Goal: Navigation & Orientation: Go to known website

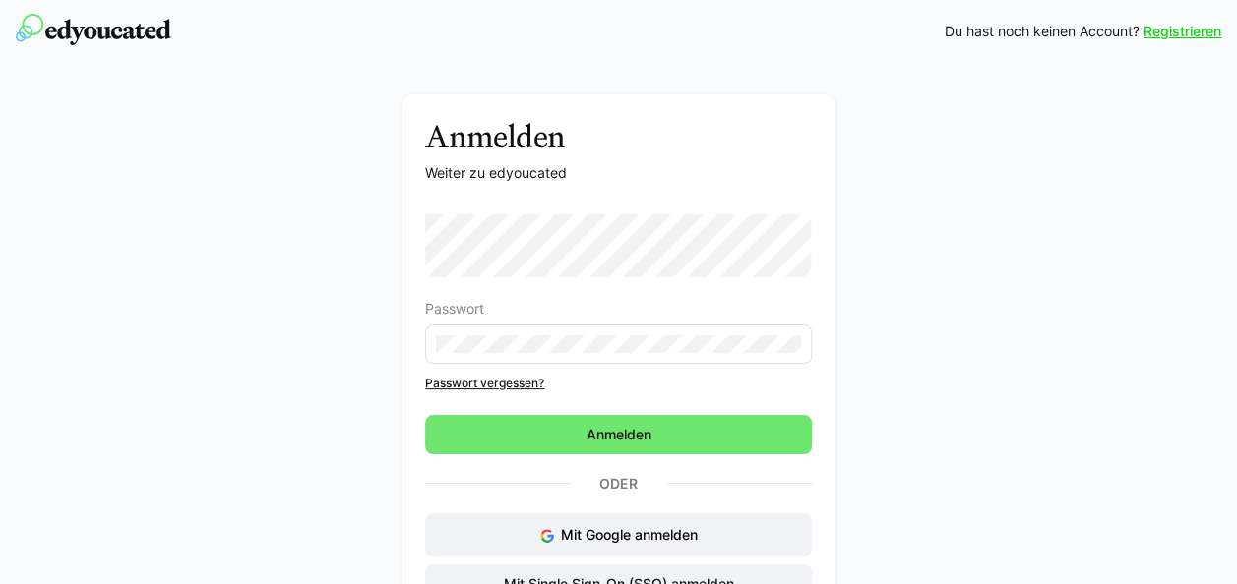
scroll to position [43, 0]
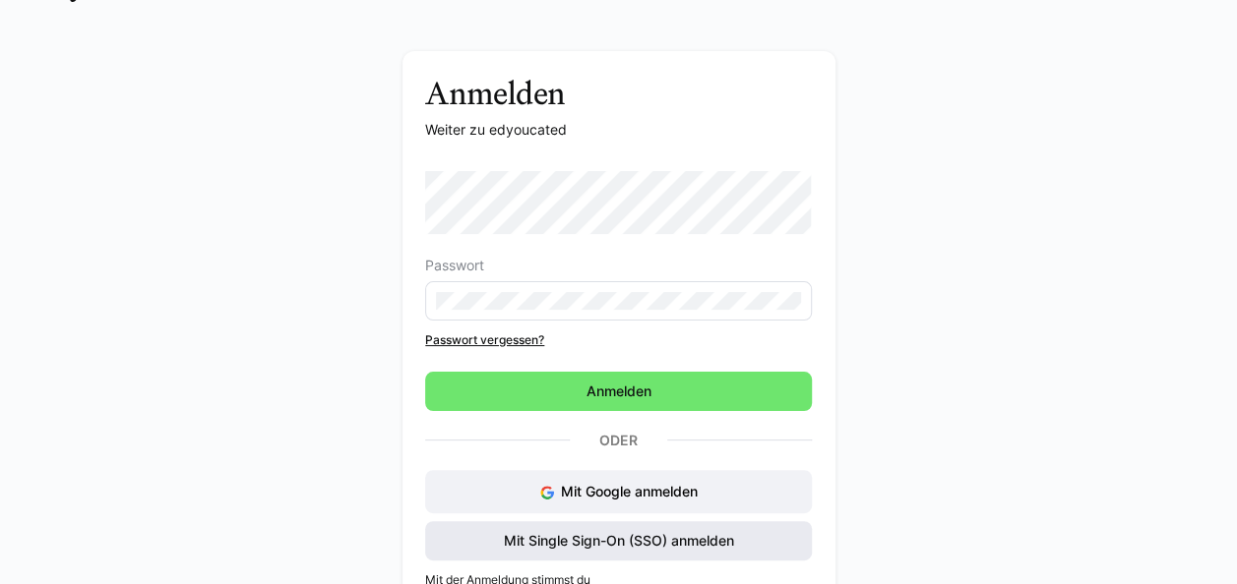
click at [697, 539] on span "Mit Single Sign-On (SSO) anmelden" at bounding box center [619, 541] width 236 height 20
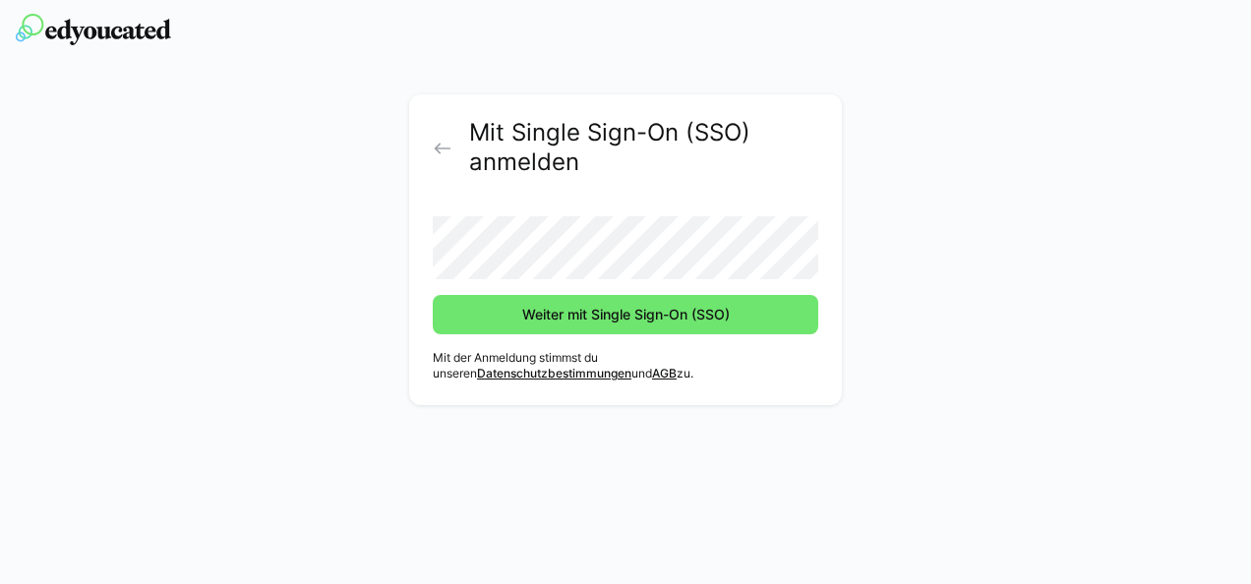
click at [433, 295] on button "Weiter mit Single Sign-On (SSO)" at bounding box center [626, 314] width 386 height 39
